Goal: Task Accomplishment & Management: Use online tool/utility

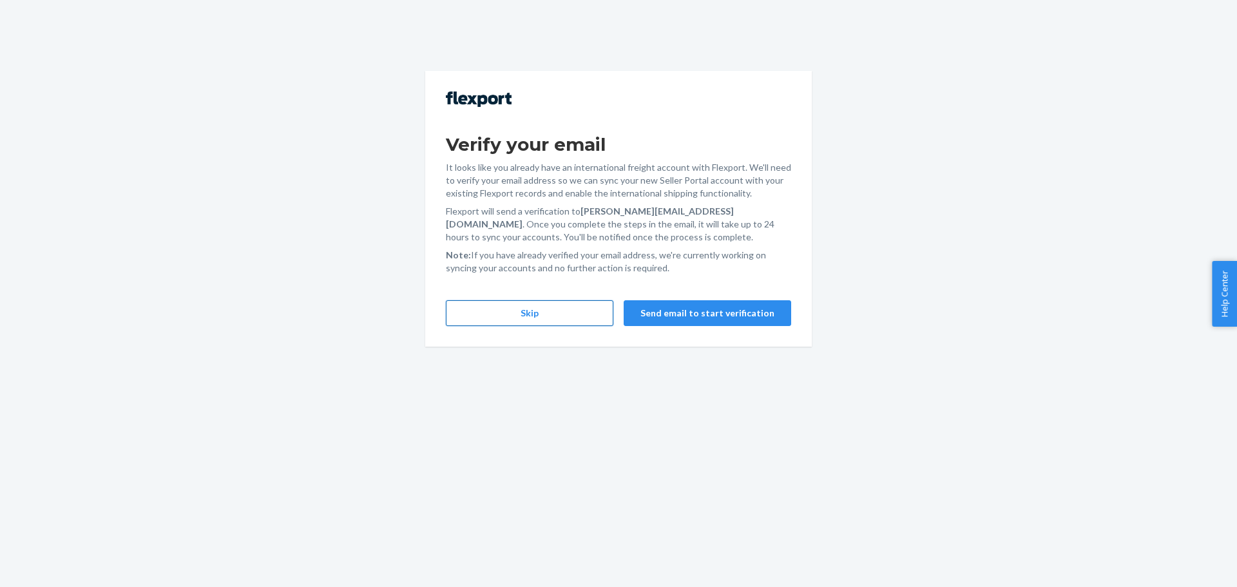
click at [494, 315] on button "Skip" at bounding box center [530, 313] width 168 height 26
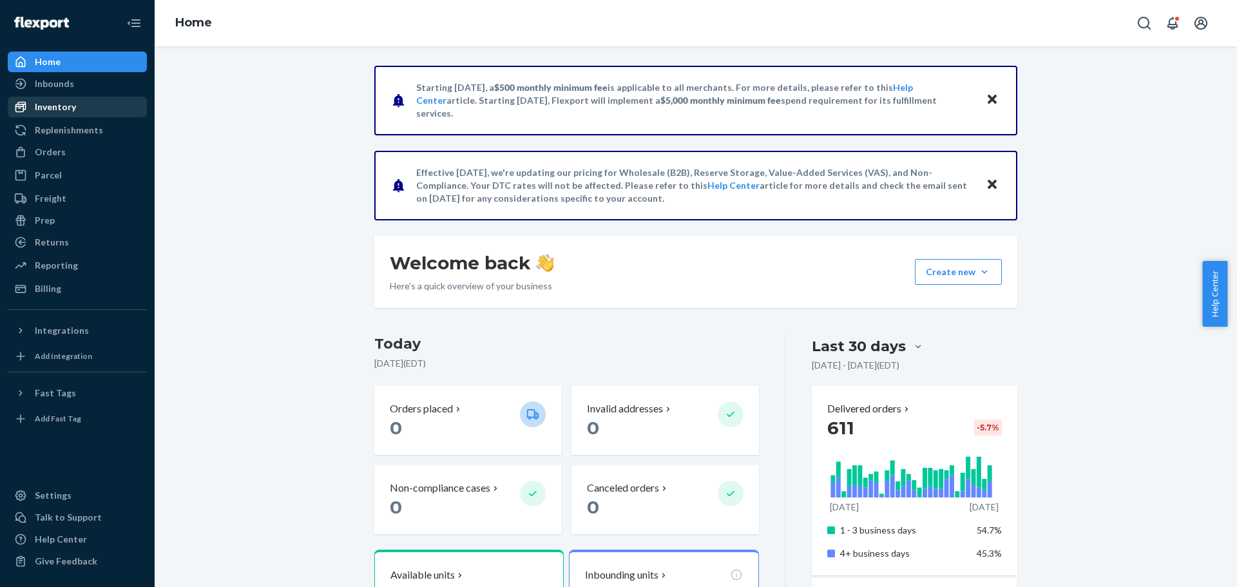
click at [95, 104] on div "Inventory" at bounding box center [77, 107] width 137 height 18
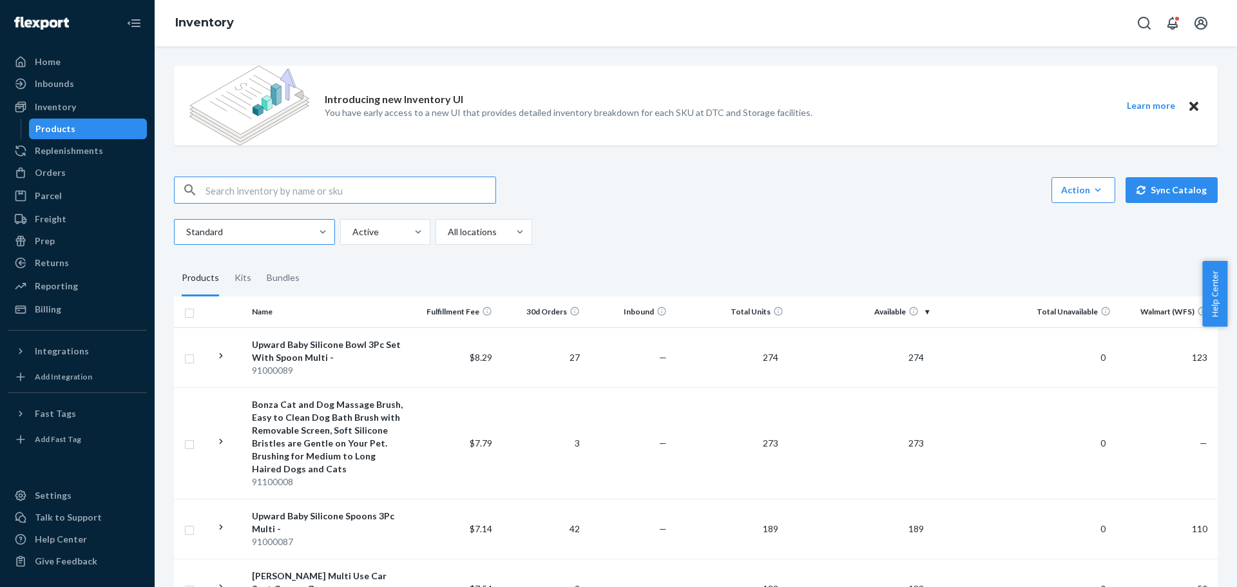
click at [314, 239] on div at bounding box center [322, 232] width 23 height 24
click at [186, 238] on input "Standard" at bounding box center [185, 232] width 1 height 13
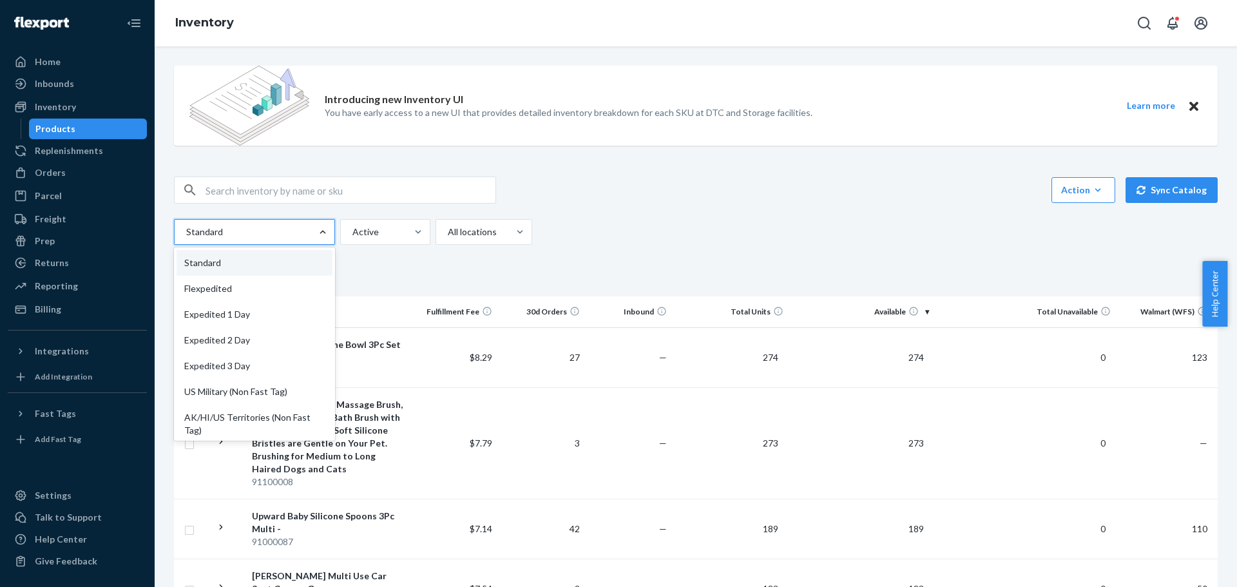
click at [314, 233] on div at bounding box center [322, 232] width 23 height 13
click at [186, 233] on input "option Standard focused, 1 of 13. 13 results available. Use Up and Down to choo…" at bounding box center [185, 232] width 1 height 13
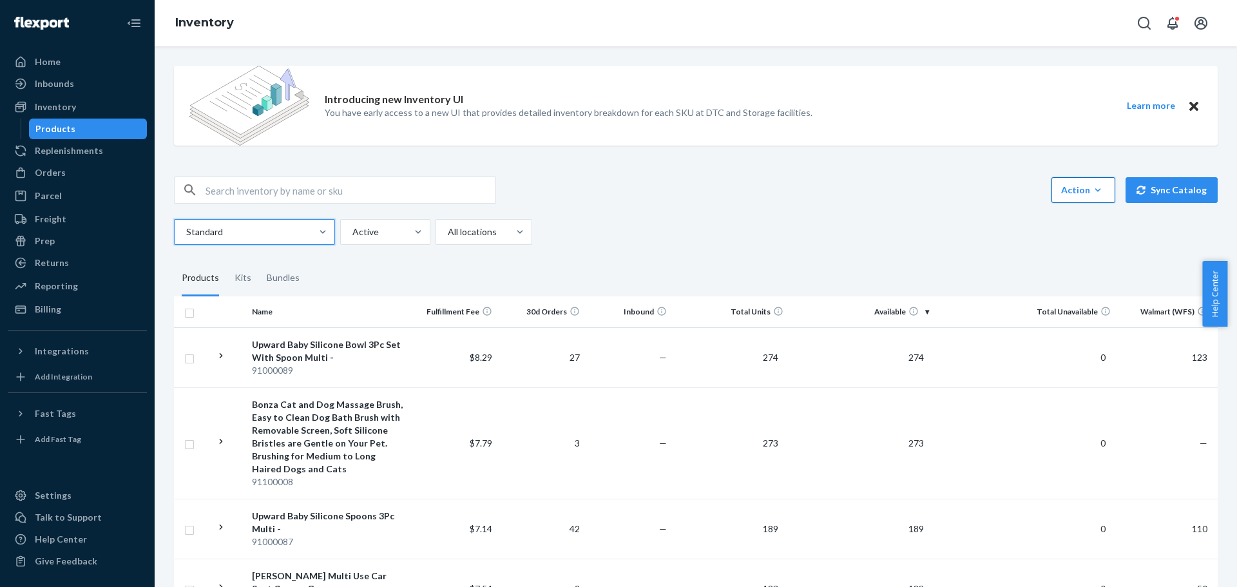
click at [1101, 200] on button "Action Create product Create kit or bundle Bulk create products Bulk update pro…" at bounding box center [1084, 190] width 64 height 26
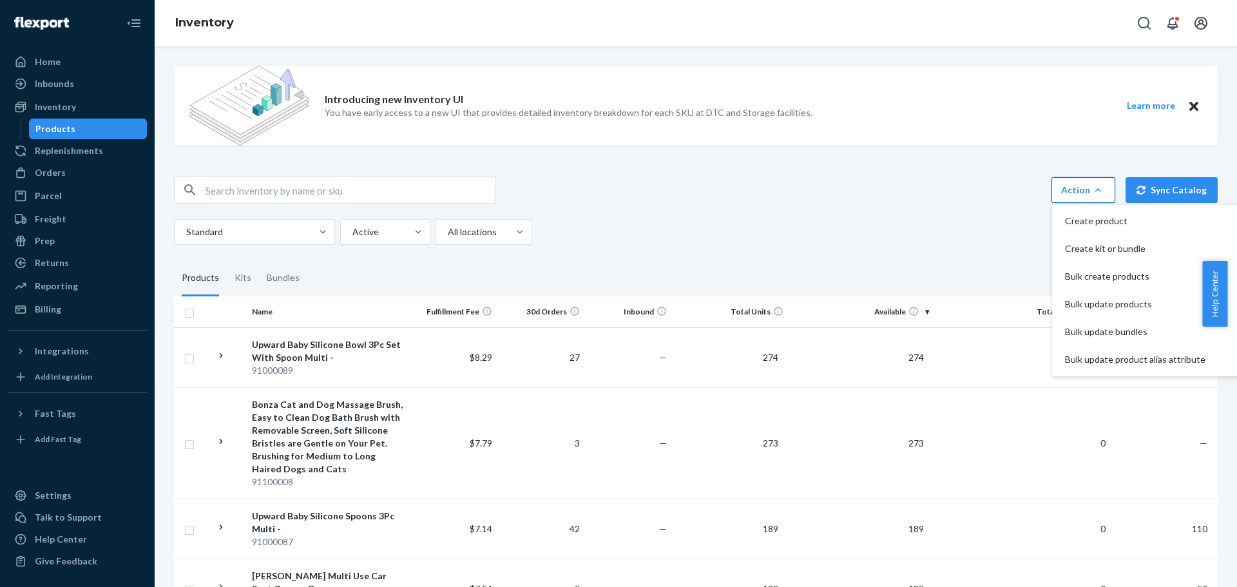
click at [1094, 186] on icon "button" at bounding box center [1098, 190] width 13 height 13
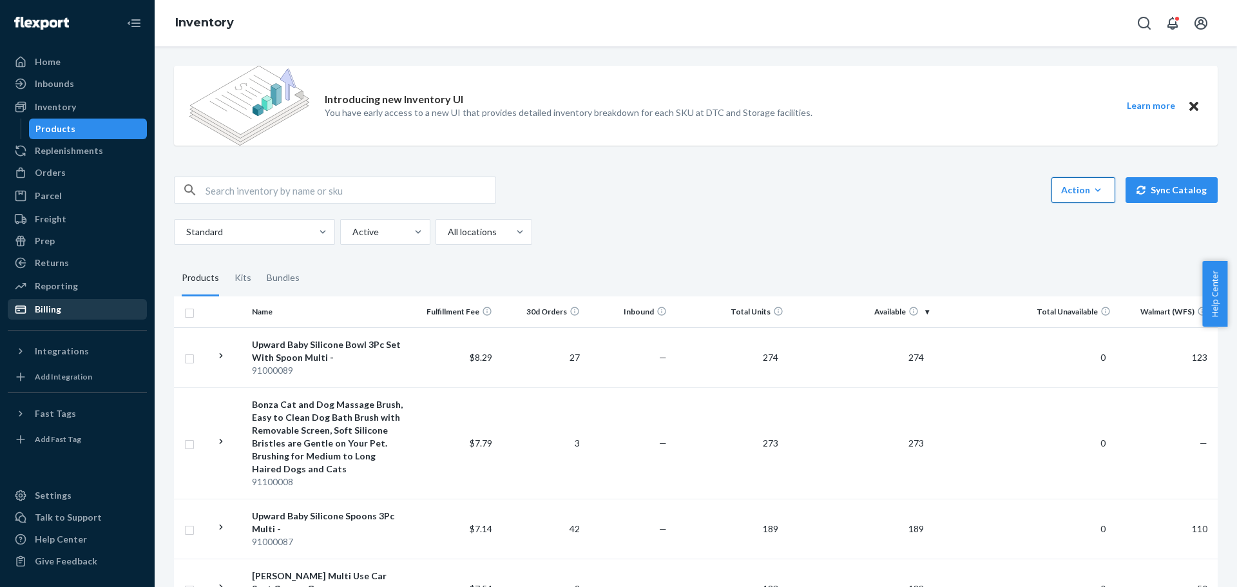
drag, startPoint x: 76, startPoint y: 285, endPoint x: 93, endPoint y: 307, distance: 28.1
click at [76, 285] on div "Reporting" at bounding box center [77, 286] width 137 height 18
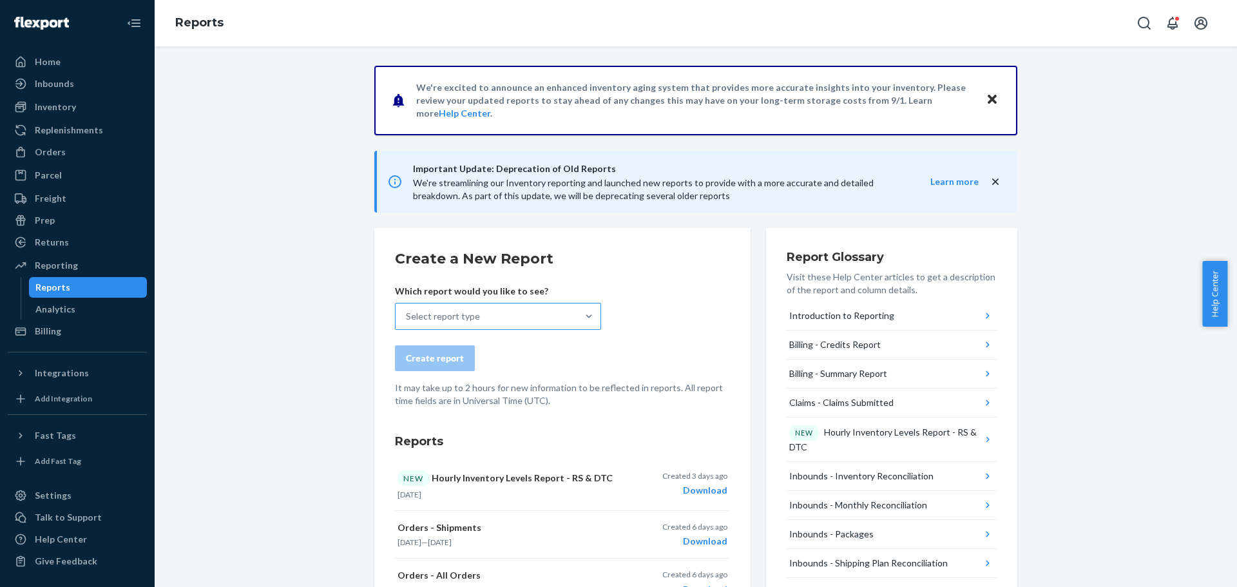
click at [568, 324] on div "Select report type" at bounding box center [487, 317] width 182 height 26
click at [407, 323] on input "Select report type" at bounding box center [406, 316] width 1 height 13
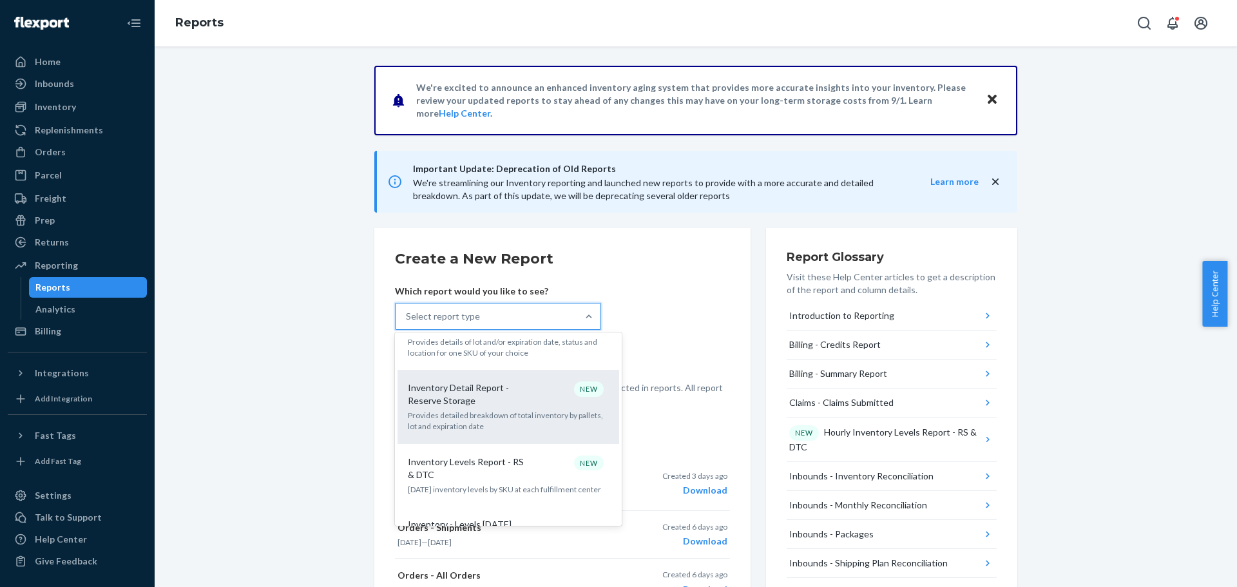
scroll to position [838, 0]
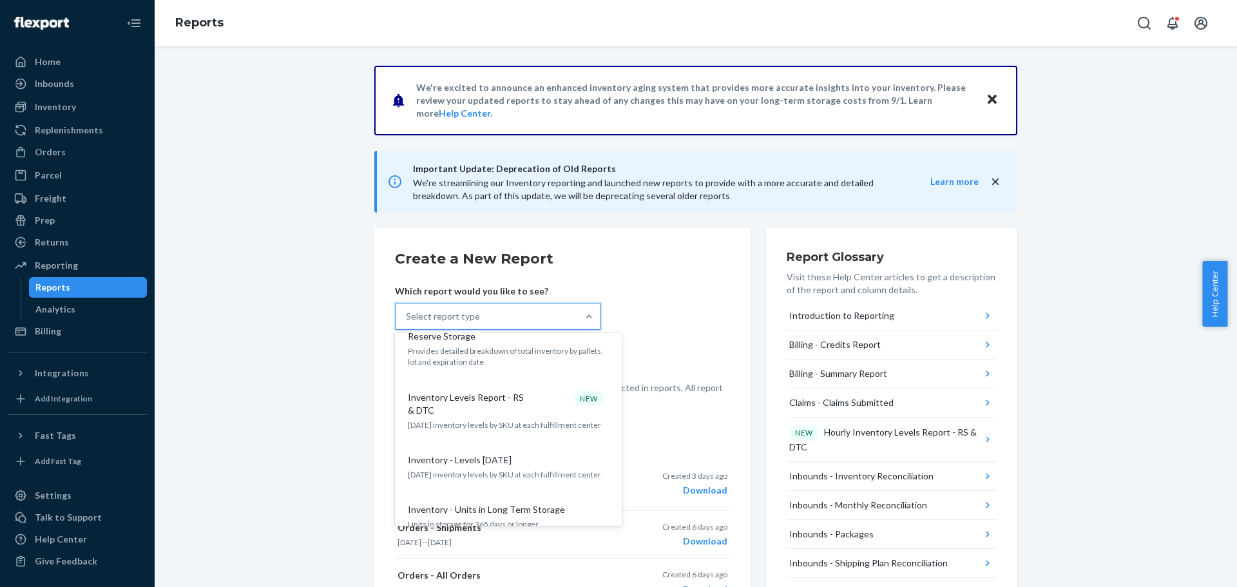
click at [541, 460] on div "Inventory - Levels [DATE] [DATE] inventory levels by SKU at each fulfillment ce…" at bounding box center [508, 466] width 206 height 39
click at [407, 323] on input "option Inventory - Levels [DATE] focused, 16 of 32. 32 results available. Use U…" at bounding box center [406, 316] width 1 height 13
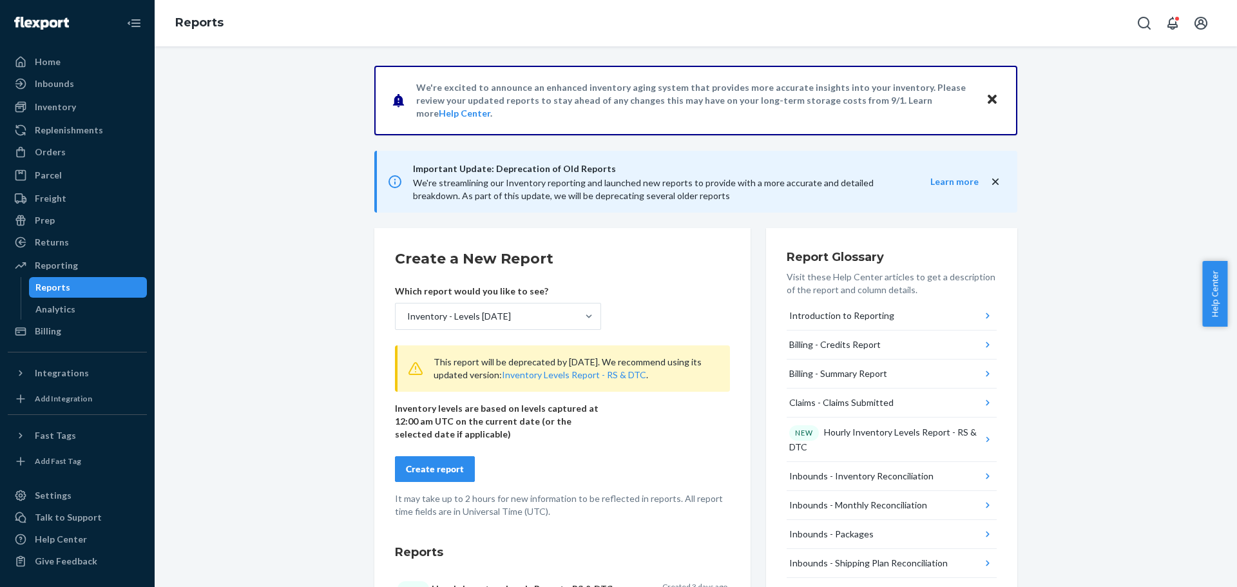
click at [583, 456] on form "Create a New Report Which report would you like to see? Inventory - Levels [DAT…" at bounding box center [562, 383] width 335 height 269
click at [417, 459] on button "Create report" at bounding box center [435, 469] width 80 height 26
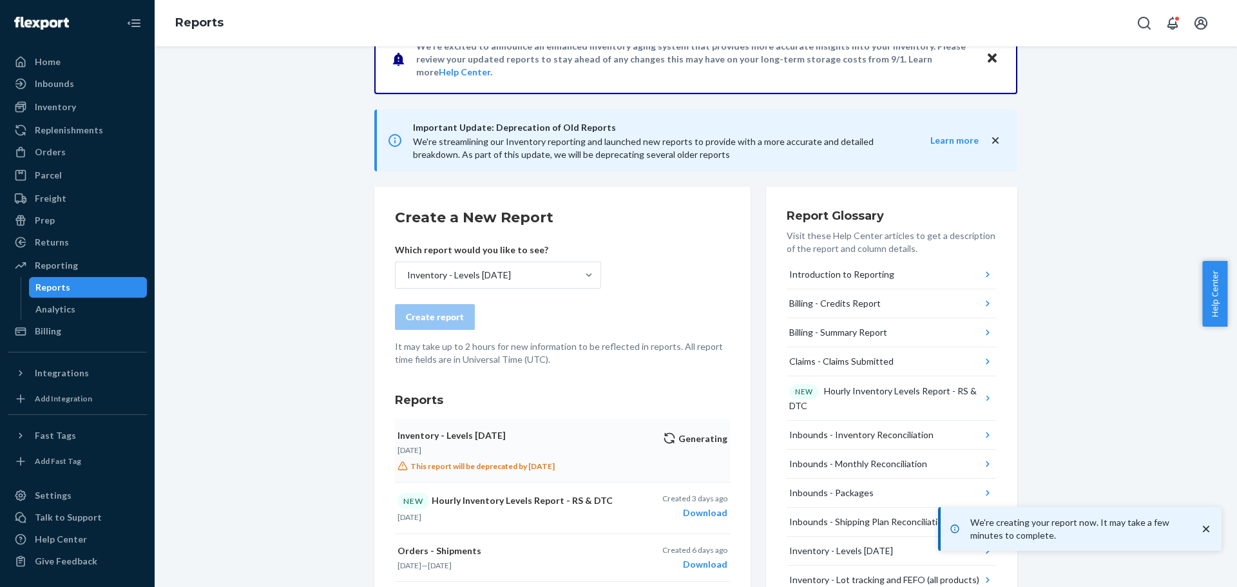
scroll to position [64, 0]
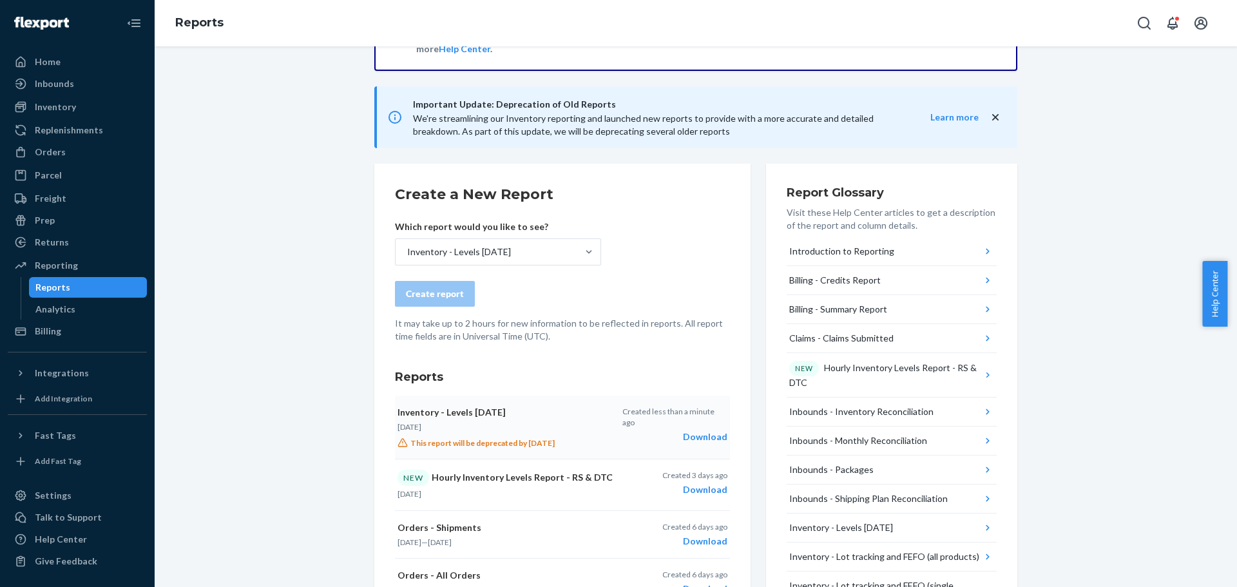
click at [691, 430] on div "Download" at bounding box center [674, 436] width 105 height 13
